Goal: Task Accomplishment & Management: Complete application form

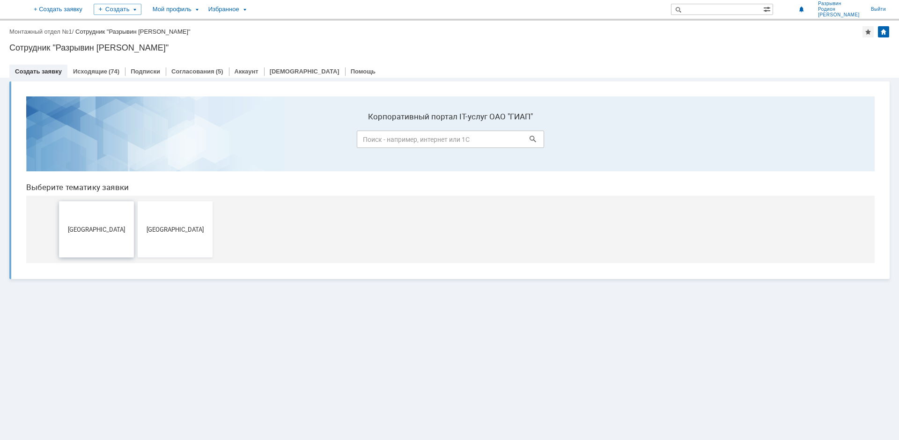
click at [88, 244] on button "[GEOGRAPHIC_DATA]" at bounding box center [96, 229] width 75 height 56
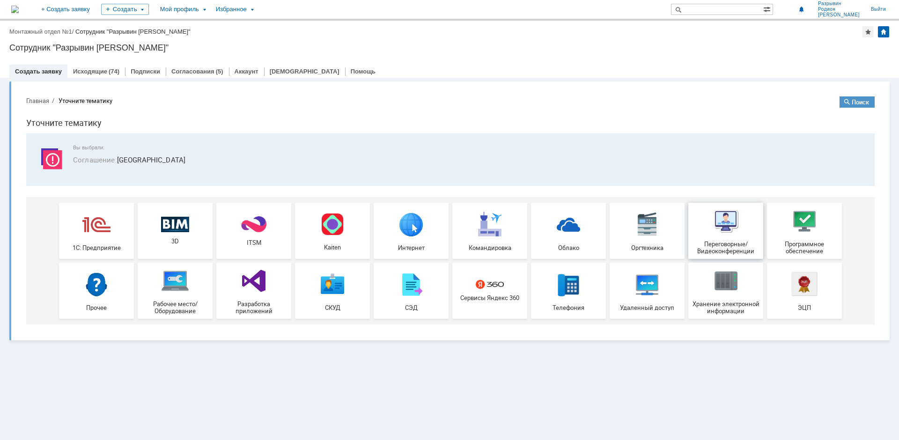
click at [727, 225] on img at bounding box center [726, 221] width 28 height 28
click at [96, 290] on img at bounding box center [96, 284] width 28 height 28
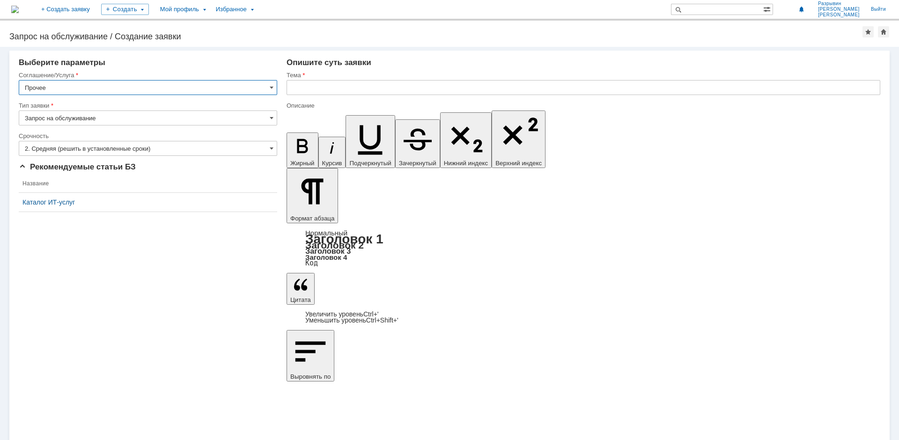
click at [305, 91] on input "text" at bounding box center [584, 87] width 594 height 15
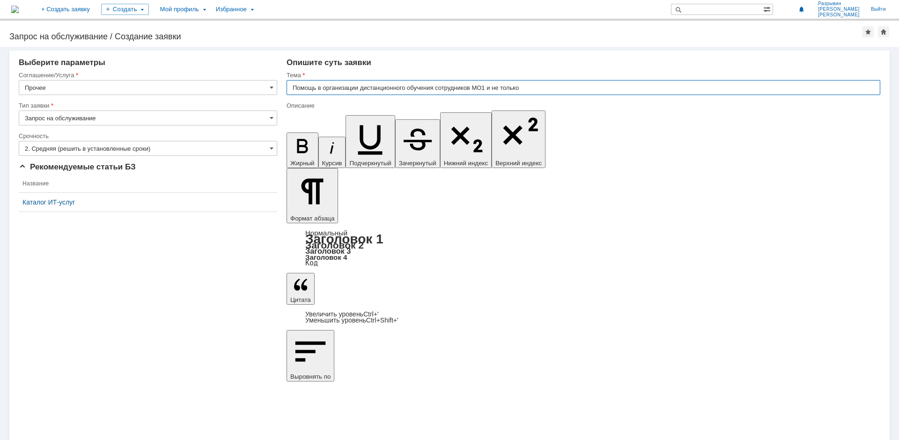
type input "Помощь в организации дистанционного обучения сотрудников МО1 и не только"
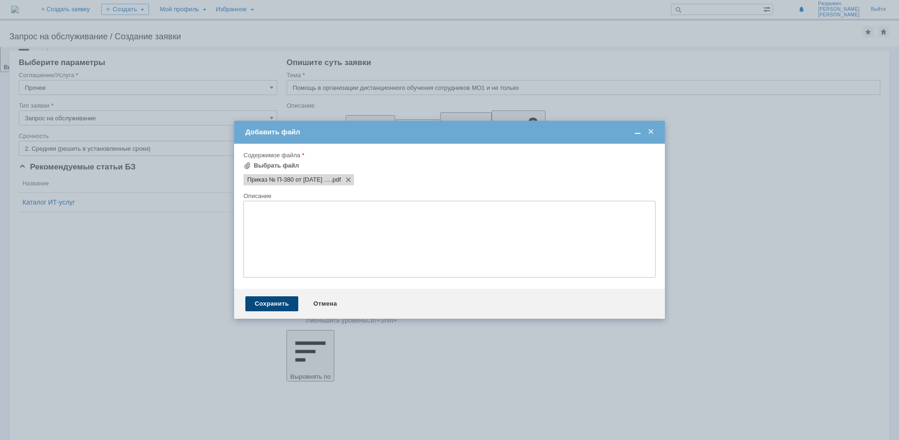
click at [280, 303] on div "Сохранить" at bounding box center [271, 303] width 53 height 15
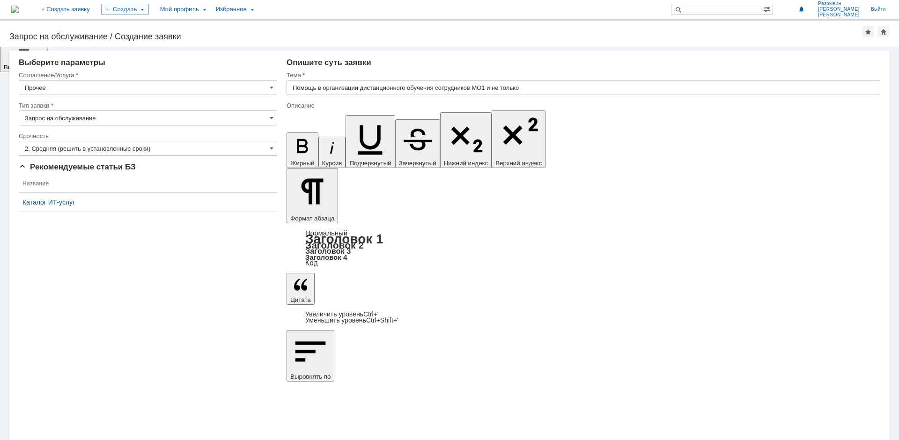
drag, startPoint x: 339, startPoint y: 3403, endPoint x: 368, endPoint y: 3405, distance: 28.7
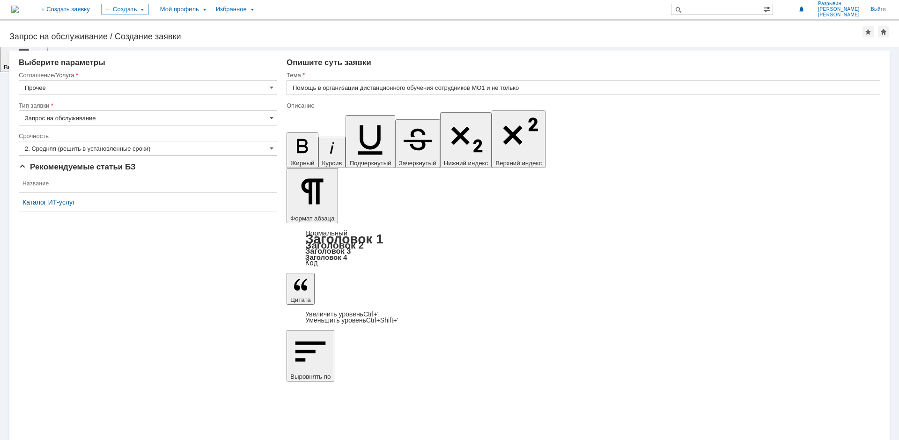
drag, startPoint x: 442, startPoint y: 3405, endPoint x: 435, endPoint y: 3408, distance: 7.4
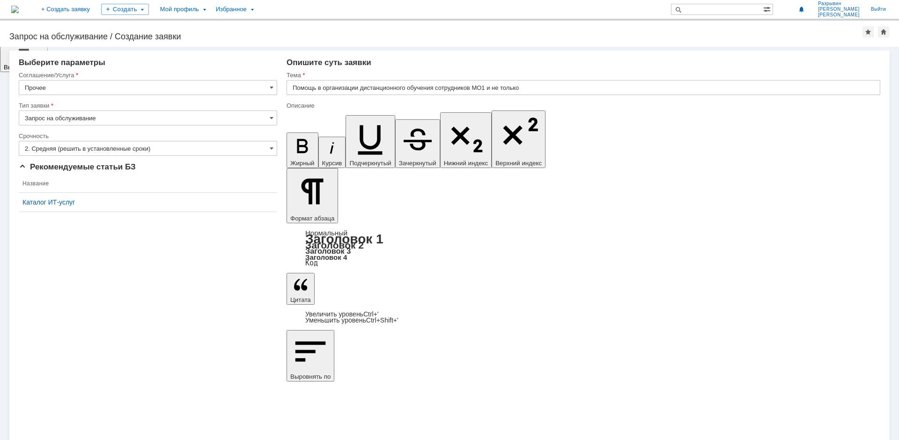
click at [536, 87] on input "Помощь в организации дистанционного обучения сотрудников МО1 и не только" at bounding box center [584, 87] width 594 height 15
type input "Помощь в организации дистанционного обучения сотрудников МО1 по Приказу № П-380"
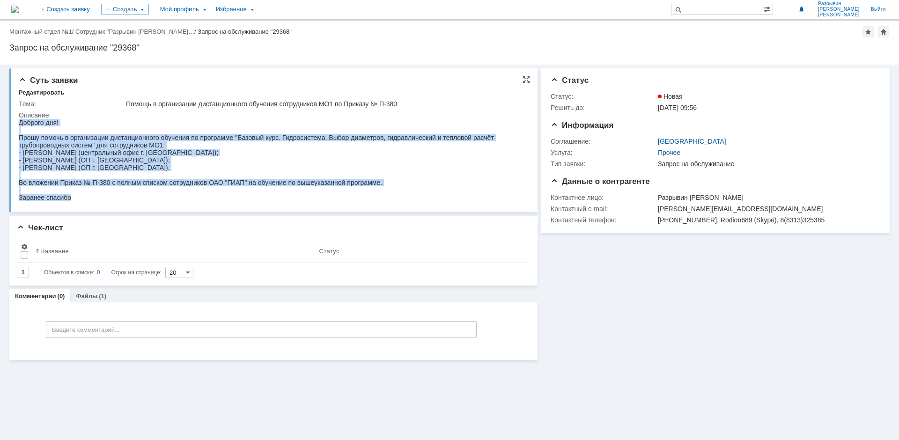
drag, startPoint x: 73, startPoint y: 199, endPoint x: 21, endPoint y: 122, distance: 92.7
click at [21, 122] on div "Доброго дня! Прошу помочь в организации дистанционного обучения по программе "Б…" at bounding box center [272, 160] width 506 height 82
copy div "Доброго дня! Прошу помочь в организации дистанционного обучения по программе "Б…"
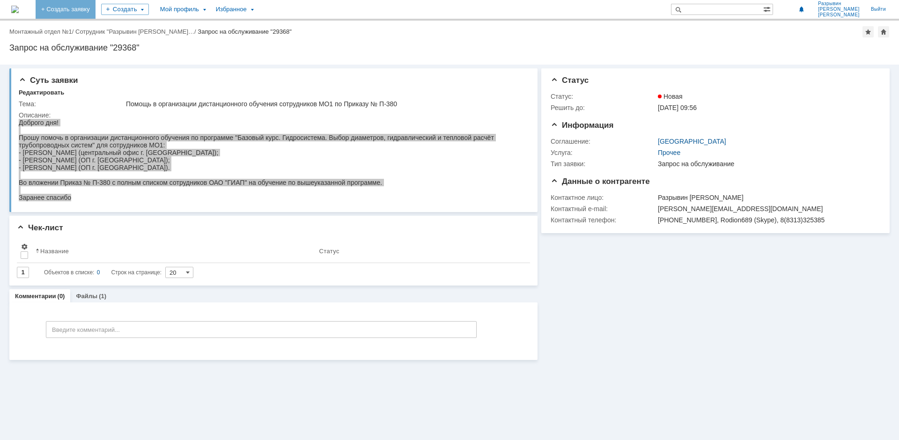
click at [81, 9] on link "+ Создать заявку" at bounding box center [66, 9] width 60 height 19
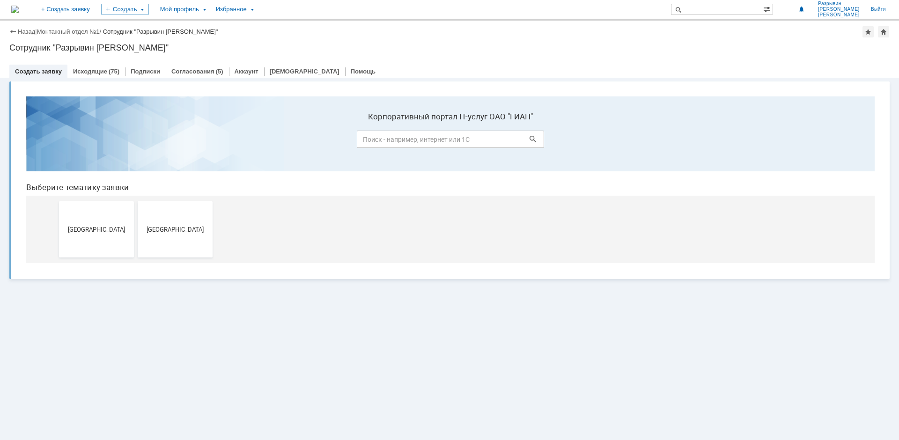
click at [87, 230] on span "[GEOGRAPHIC_DATA]" at bounding box center [96, 229] width 69 height 7
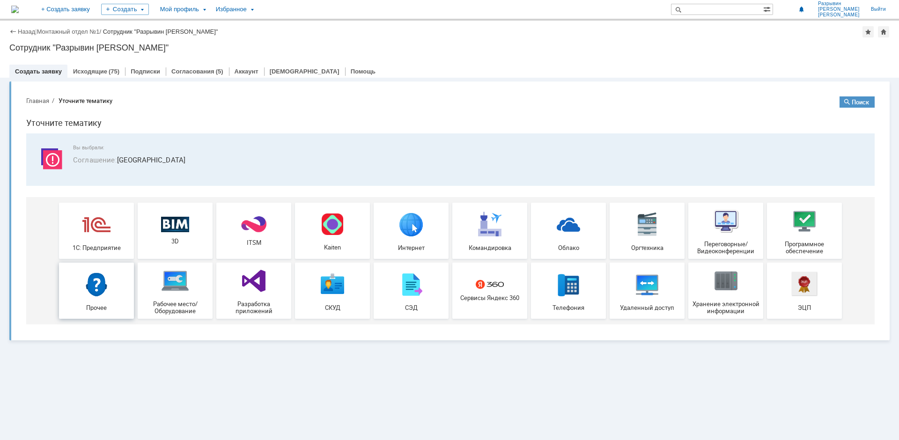
click at [101, 295] on img at bounding box center [96, 284] width 28 height 28
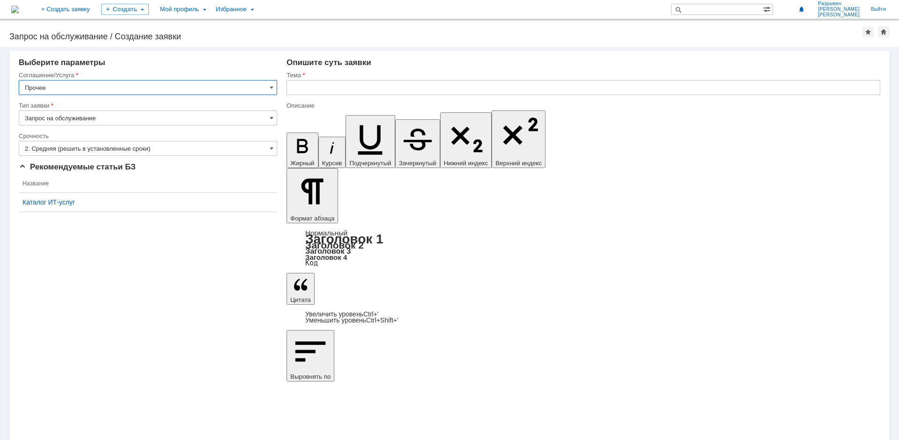
click at [298, 87] on input "text" at bounding box center [584, 87] width 594 height 15
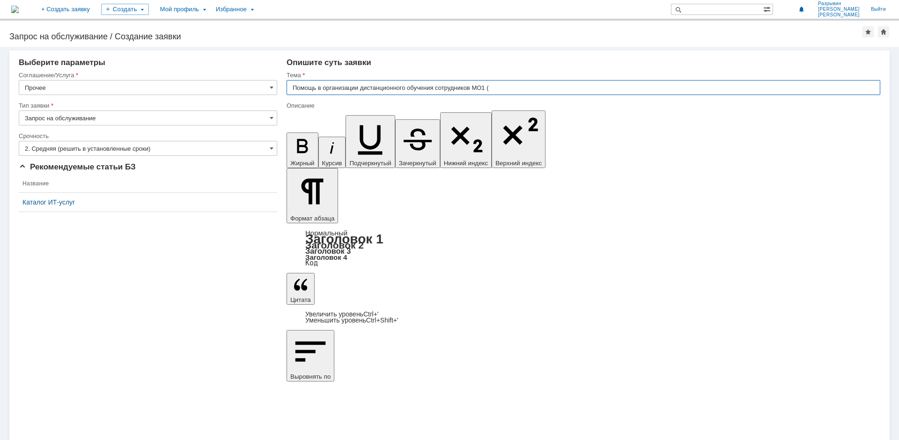
type input "Помощь в организации дистанционного обучения сотрудников МО1 ("
drag, startPoint x: 602, startPoint y: 3361, endPoint x: 319, endPoint y: 3369, distance: 283.0
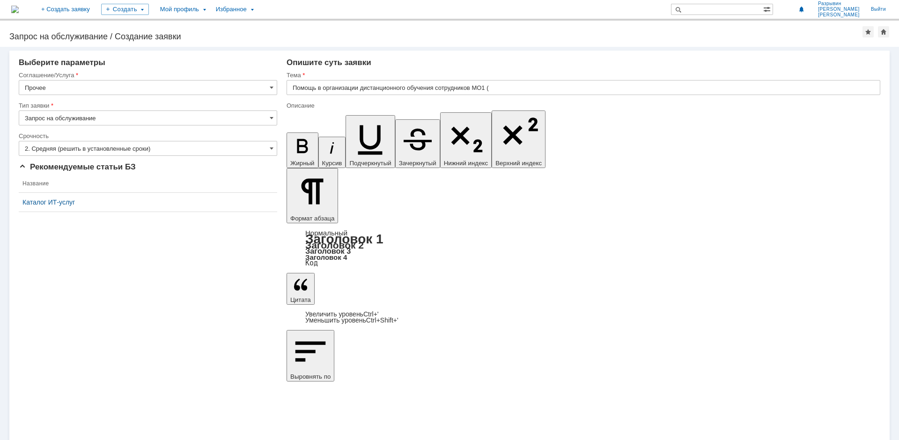
drag, startPoint x: 603, startPoint y: 3361, endPoint x: 318, endPoint y: 3368, distance: 285.3
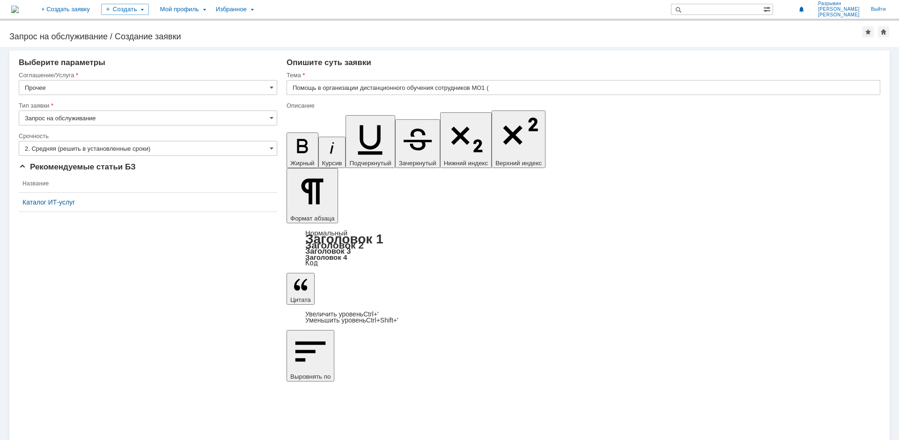
drag, startPoint x: 391, startPoint y: 3414, endPoint x: 658, endPoint y: 3414, distance: 267.4
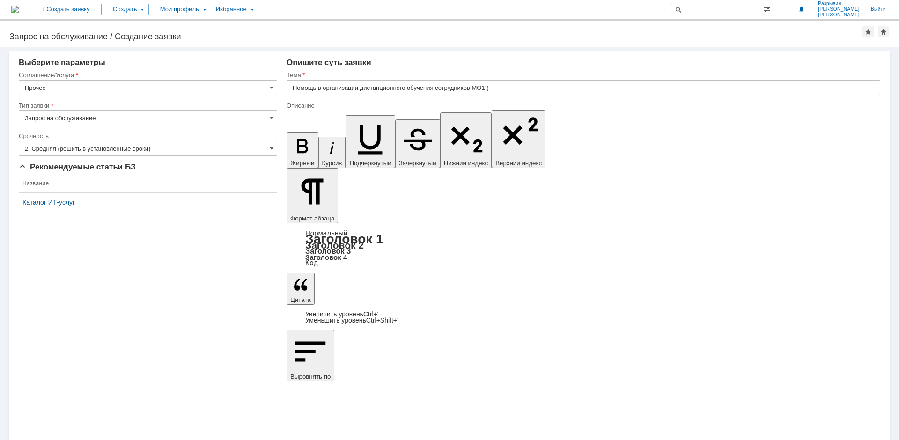
click at [495, 86] on input "Помощь в организации дистанционного обучения сотрудников МО1 (" at bounding box center [584, 87] width 594 height 15
click at [761, 88] on input "Помощь в организации дистанционного обучения сотрудников МО1 (" at bounding box center [584, 87] width 594 height 15
click at [532, 93] on input "Помощь в организации дистанционного обучения сотрудников МО1 (" at bounding box center [584, 87] width 594 height 15
type input "Помощь в организации дистанционного обучения сотрудников МО1 (Курс "СТАРТ-Проф")"
drag, startPoint x: 295, startPoint y: 233, endPoint x: 301, endPoint y: 236, distance: 6.5
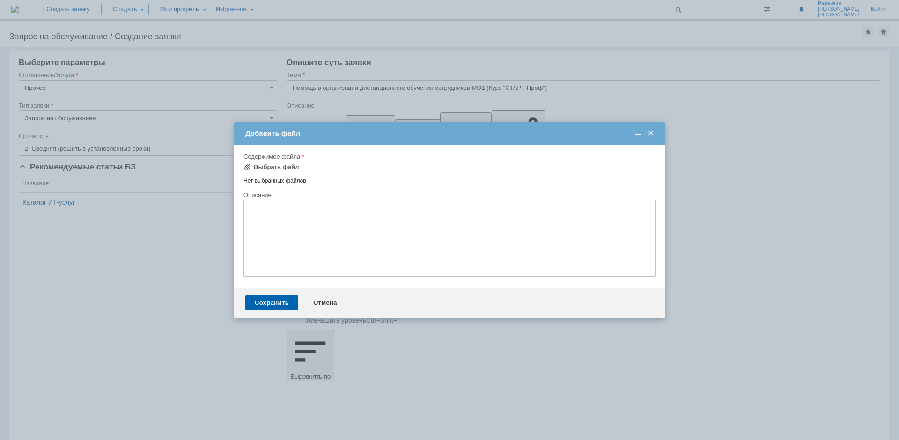
click at [274, 234] on textarea at bounding box center [450, 238] width 412 height 77
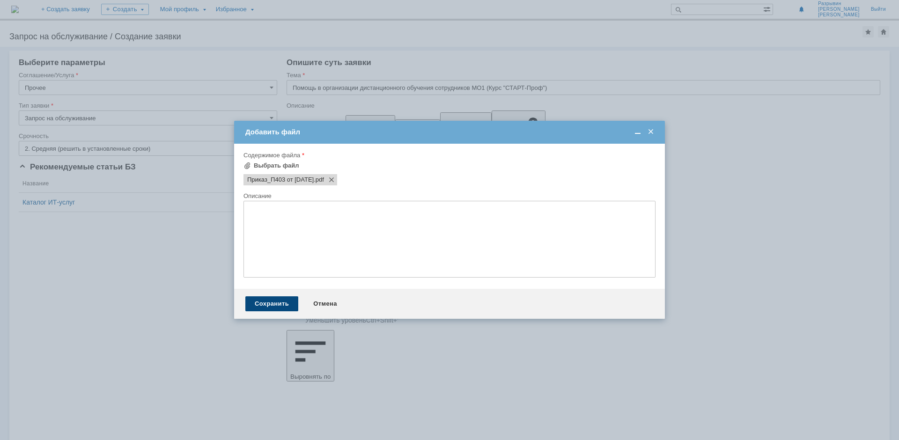
click at [266, 300] on div "Сохранить" at bounding box center [271, 303] width 53 height 15
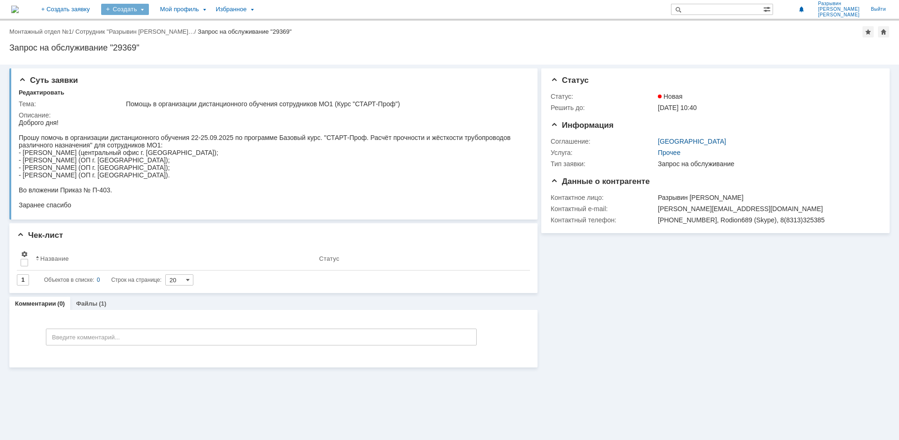
click at [149, 10] on div "Создать" at bounding box center [125, 9] width 48 height 11
click at [210, 43] on div "Заявки" at bounding box center [191, 42] width 71 height 11
